Goal: Task Accomplishment & Management: Use online tool/utility

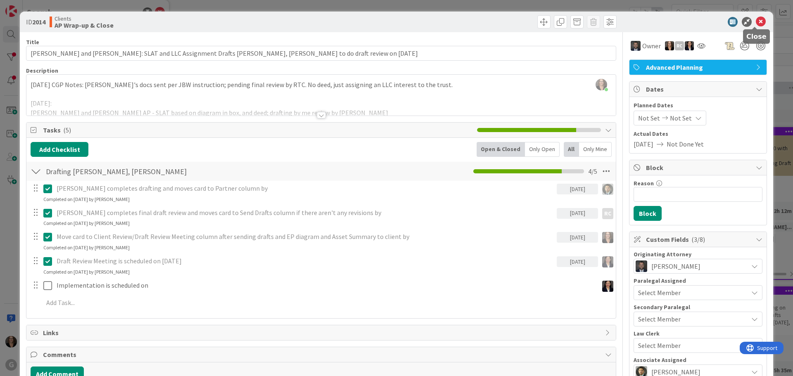
drag, startPoint x: 756, startPoint y: 21, endPoint x: 663, endPoint y: 36, distance: 93.7
click at [756, 21] on icon at bounding box center [761, 22] width 10 height 10
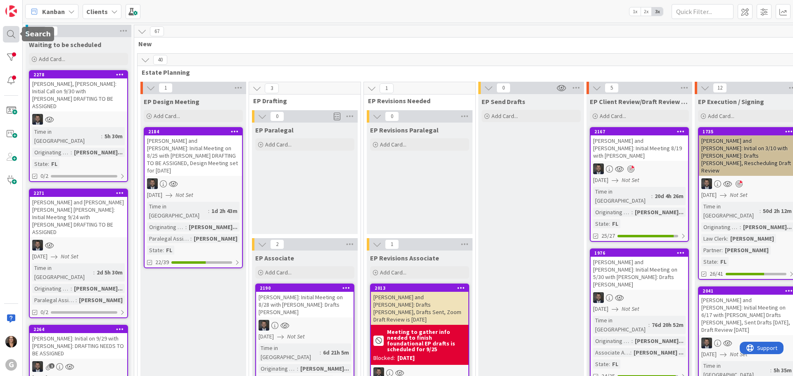
click at [9, 35] on div at bounding box center [11, 34] width 17 height 17
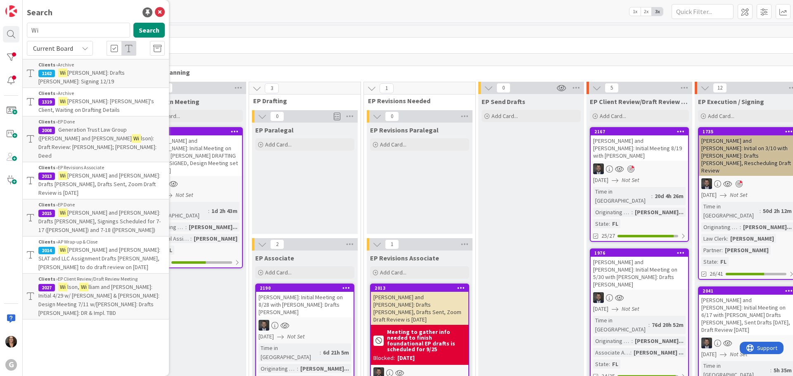
type input "W"
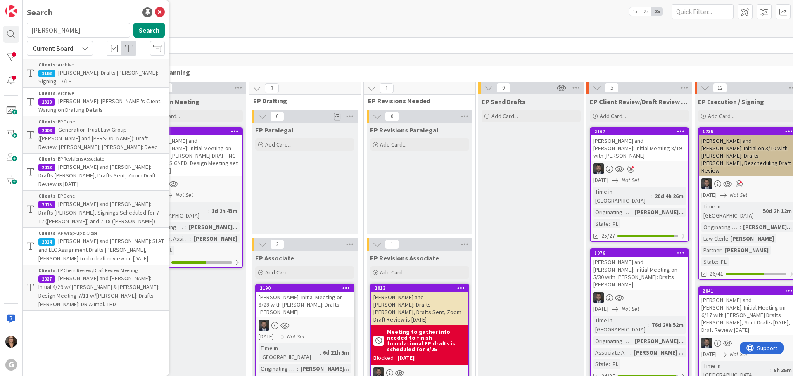
type input "[PERSON_NAME]"
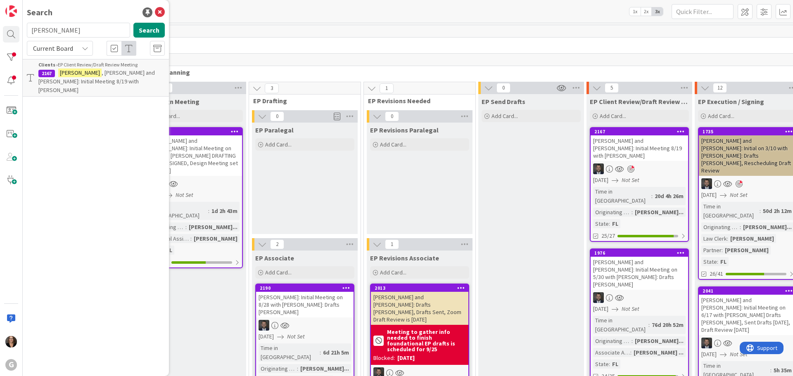
click at [97, 75] on span ", [PERSON_NAME] and [PERSON_NAME]: Initial Meeting 8/19 with [PERSON_NAME]" at bounding box center [96, 81] width 116 height 25
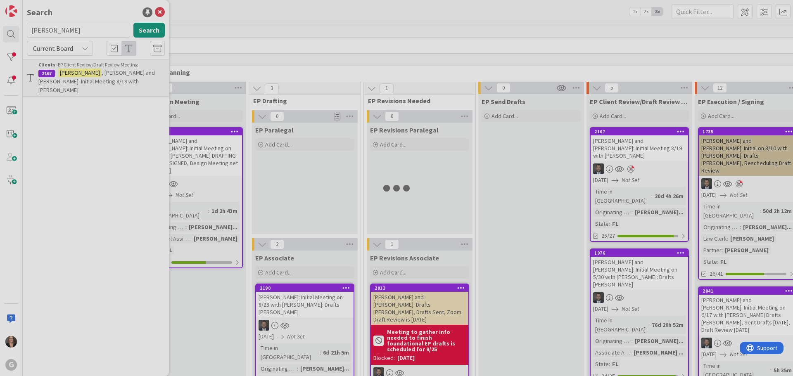
click at [97, 75] on div at bounding box center [396, 188] width 793 height 376
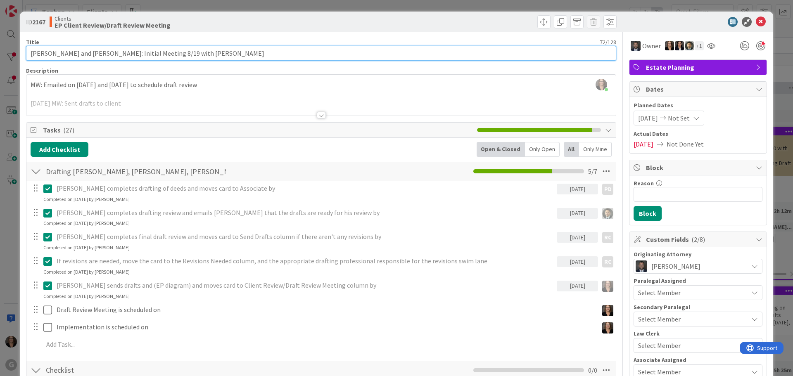
click at [246, 55] on input "[PERSON_NAME] and [PERSON_NAME]: Initial Meeting 8/19 with [PERSON_NAME]" at bounding box center [321, 53] width 590 height 15
type input "[PERSON_NAME] and [PERSON_NAME]: Initial Meeting 8/19 with [PERSON_NAME], Draft…"
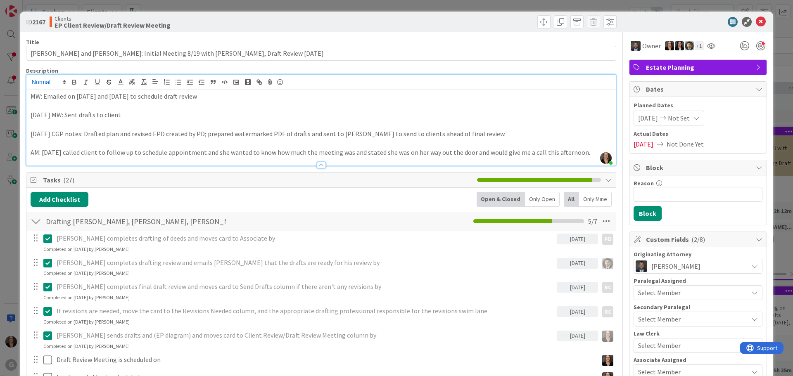
click at [36, 85] on div "[PERSON_NAME] just joined MW: Emailed on [DATE] and [DATE] to schedule draft re…" at bounding box center [320, 120] width 589 height 91
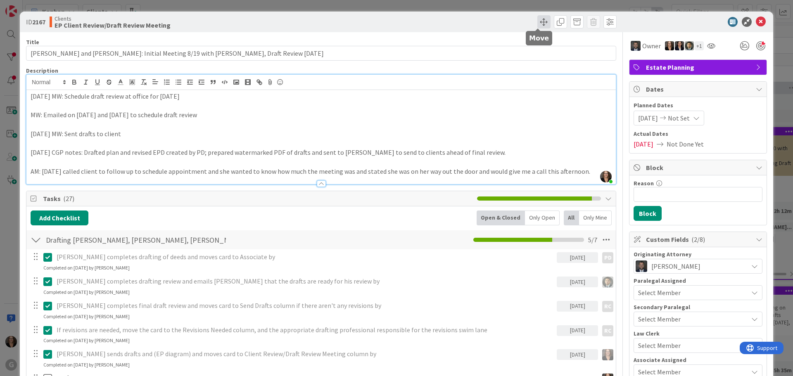
click at [538, 20] on span at bounding box center [543, 21] width 13 height 13
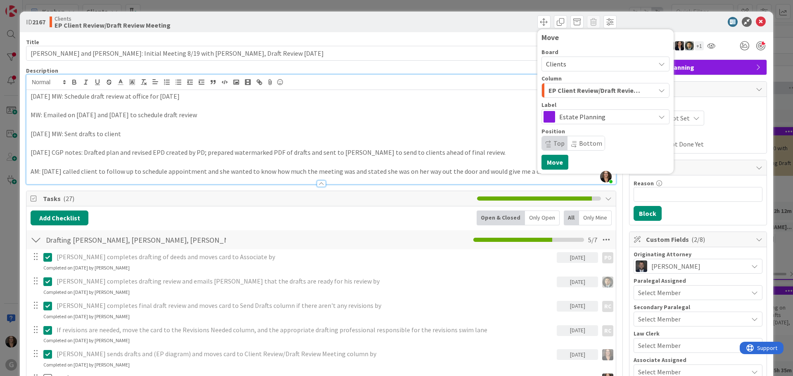
click at [658, 89] on icon "button" at bounding box center [661, 90] width 7 height 7
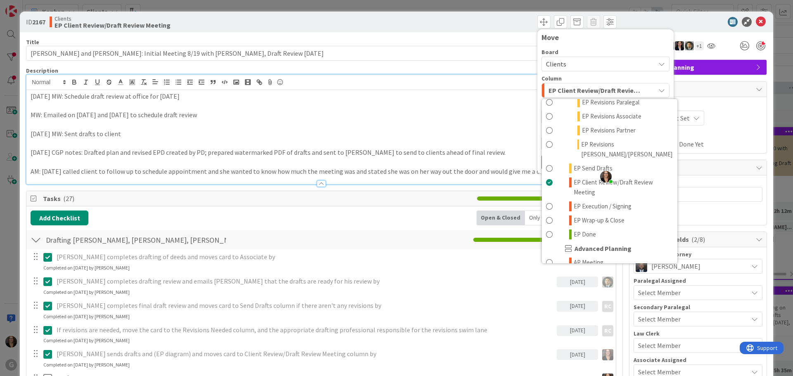
scroll to position [165, 0]
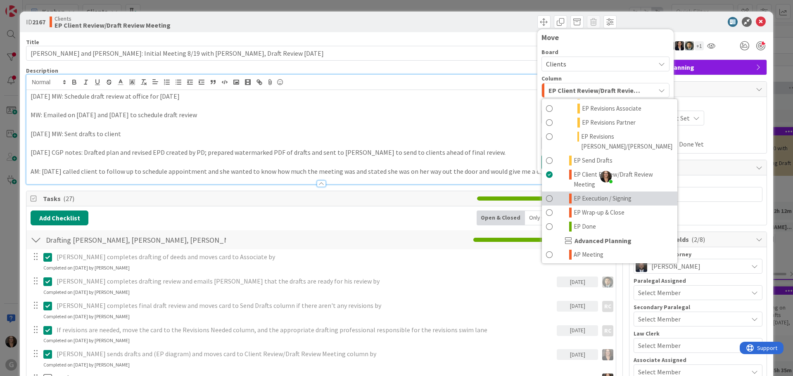
click at [546, 194] on span at bounding box center [549, 199] width 7 height 10
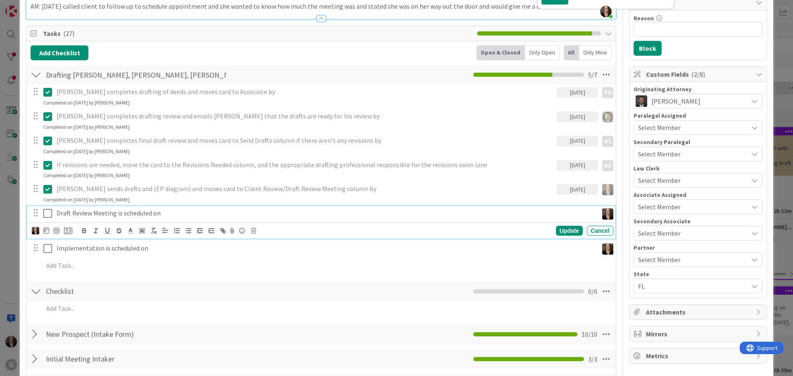
click at [168, 213] on p "Draft Review Meeting is scheduled on" at bounding box center [326, 214] width 538 height 10
click at [45, 230] on icon at bounding box center [46, 230] width 6 height 7
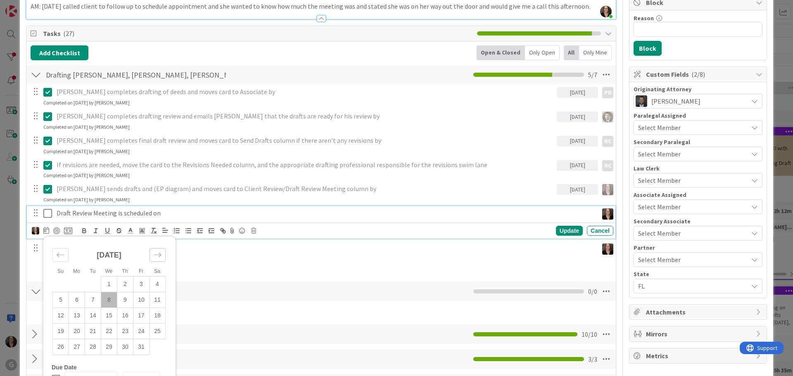
click at [160, 255] on icon "Move forward to switch to the next month." at bounding box center [157, 255] width 7 height 4
click at [95, 299] on td "4" at bounding box center [93, 300] width 16 height 16
type input "[DATE]"
click at [48, 215] on icon at bounding box center [47, 214] width 9 height 10
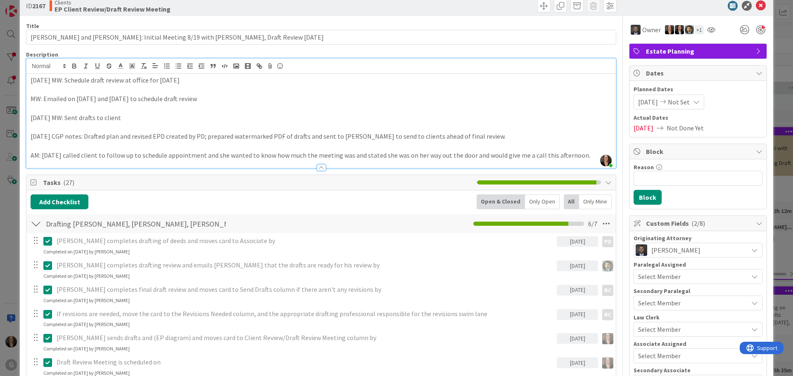
scroll to position [0, 0]
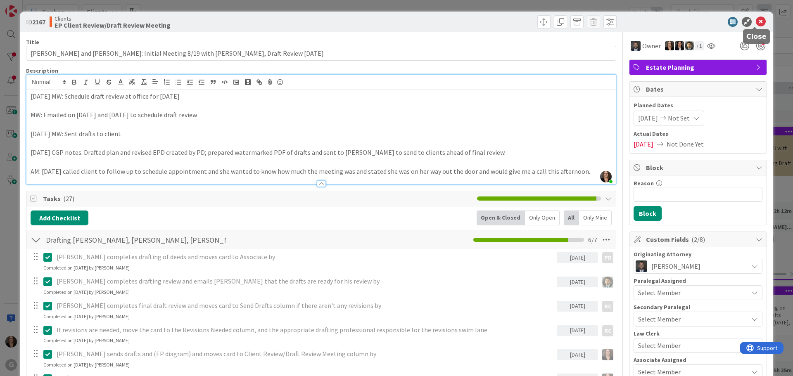
drag, startPoint x: 753, startPoint y: 21, endPoint x: 757, endPoint y: 15, distance: 6.5
click at [756, 20] on icon at bounding box center [761, 22] width 10 height 10
